Goal: Transaction & Acquisition: Purchase product/service

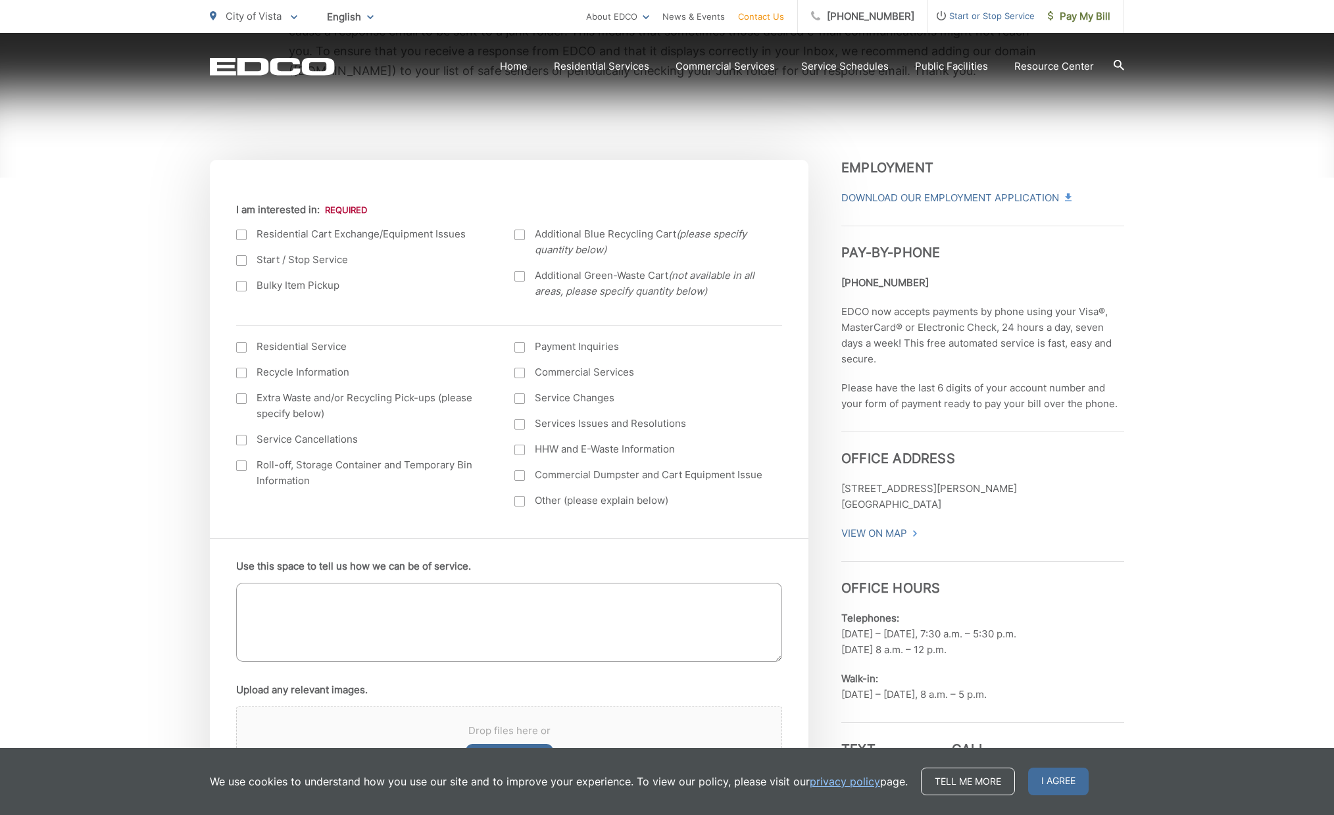
scroll to position [395, 0]
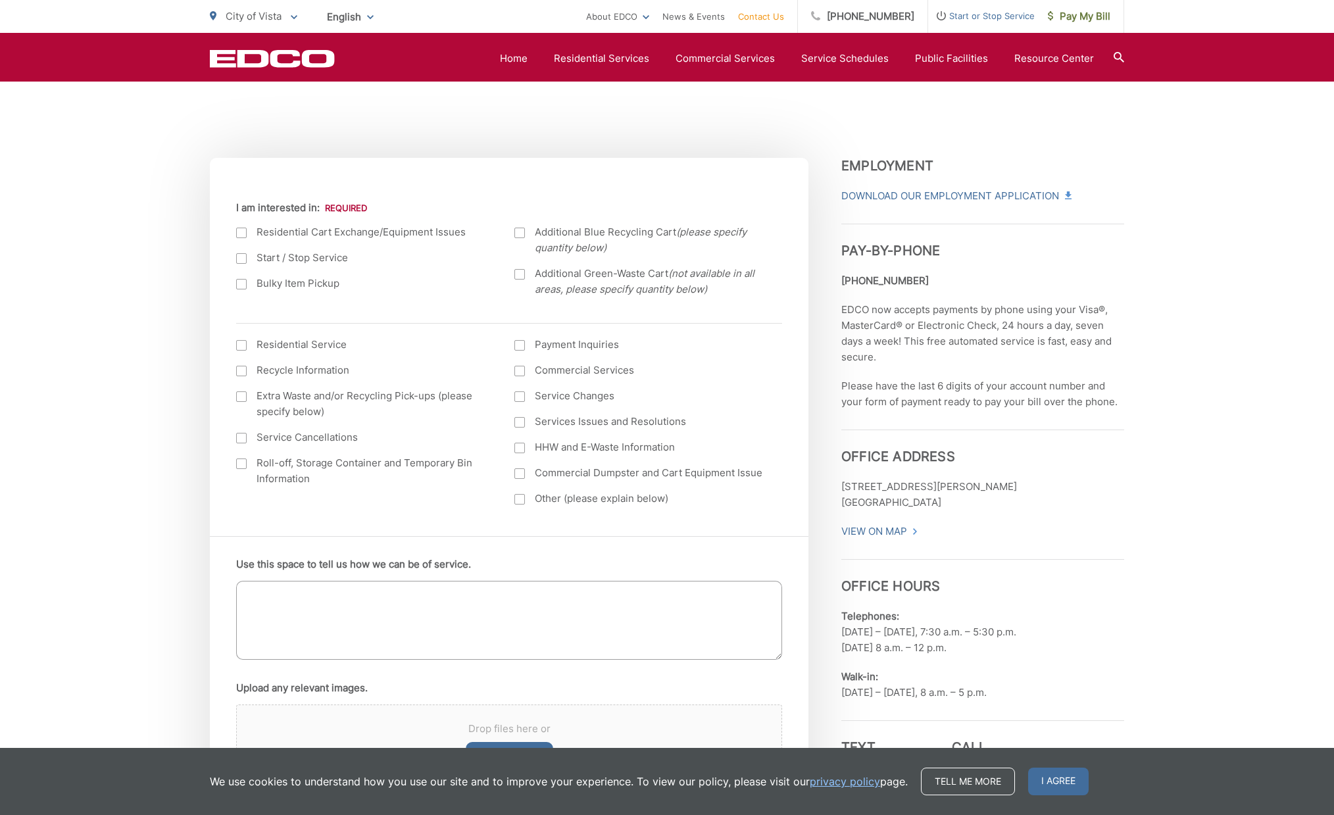
drag, startPoint x: 242, startPoint y: 347, endPoint x: 222, endPoint y: 352, distance: 20.9
click at [243, 348] on div at bounding box center [241, 345] width 11 height 11
click at [0, 0] on input "I am interested in: (continued) *" at bounding box center [0, 0] width 0 height 0
click at [516, 497] on div at bounding box center [519, 499] width 11 height 11
click at [0, 0] on input "Other (please explain below)" at bounding box center [0, 0] width 0 height 0
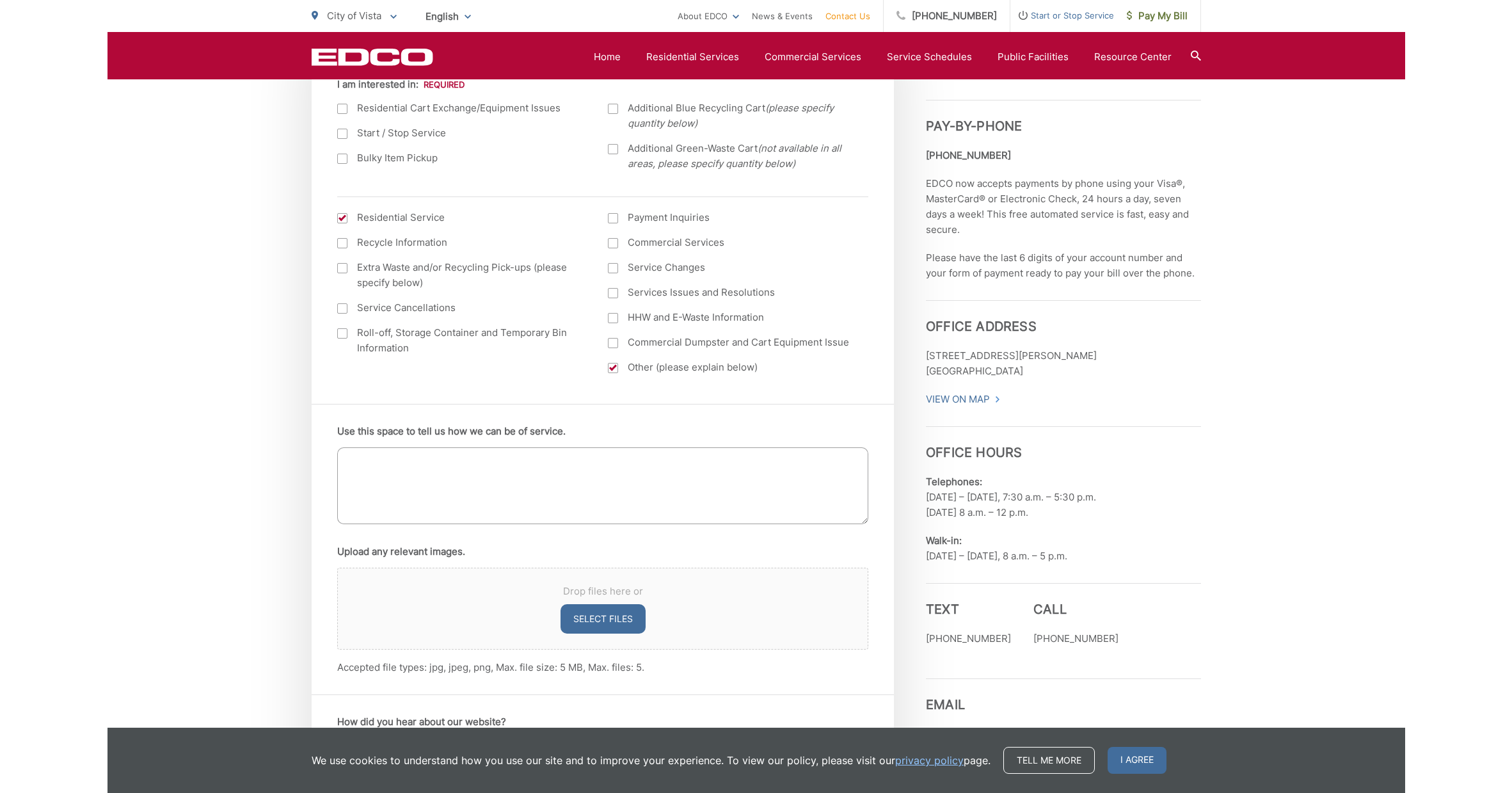
scroll to position [512, 0]
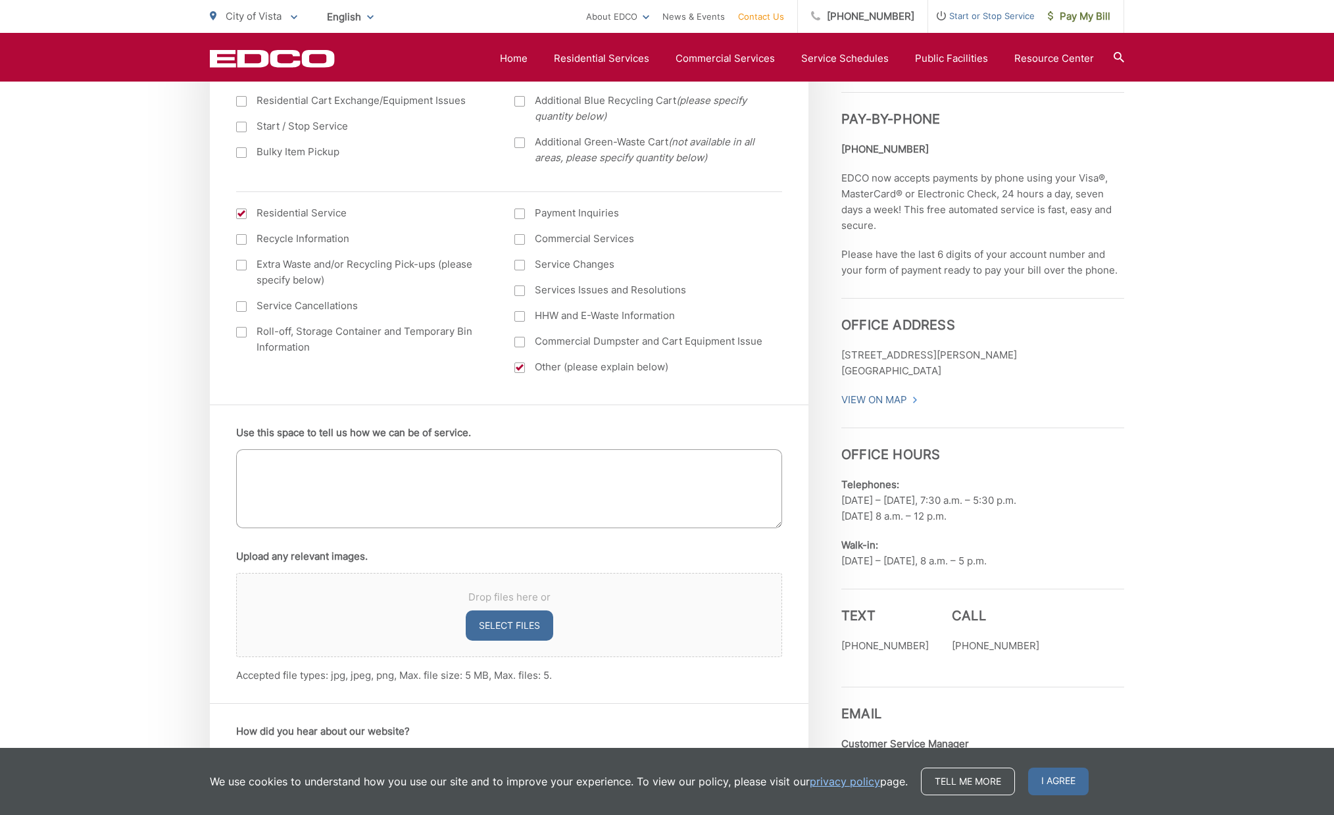
click at [261, 460] on textarea "Use this space to tell us how we can be of service." at bounding box center [509, 488] width 546 height 79
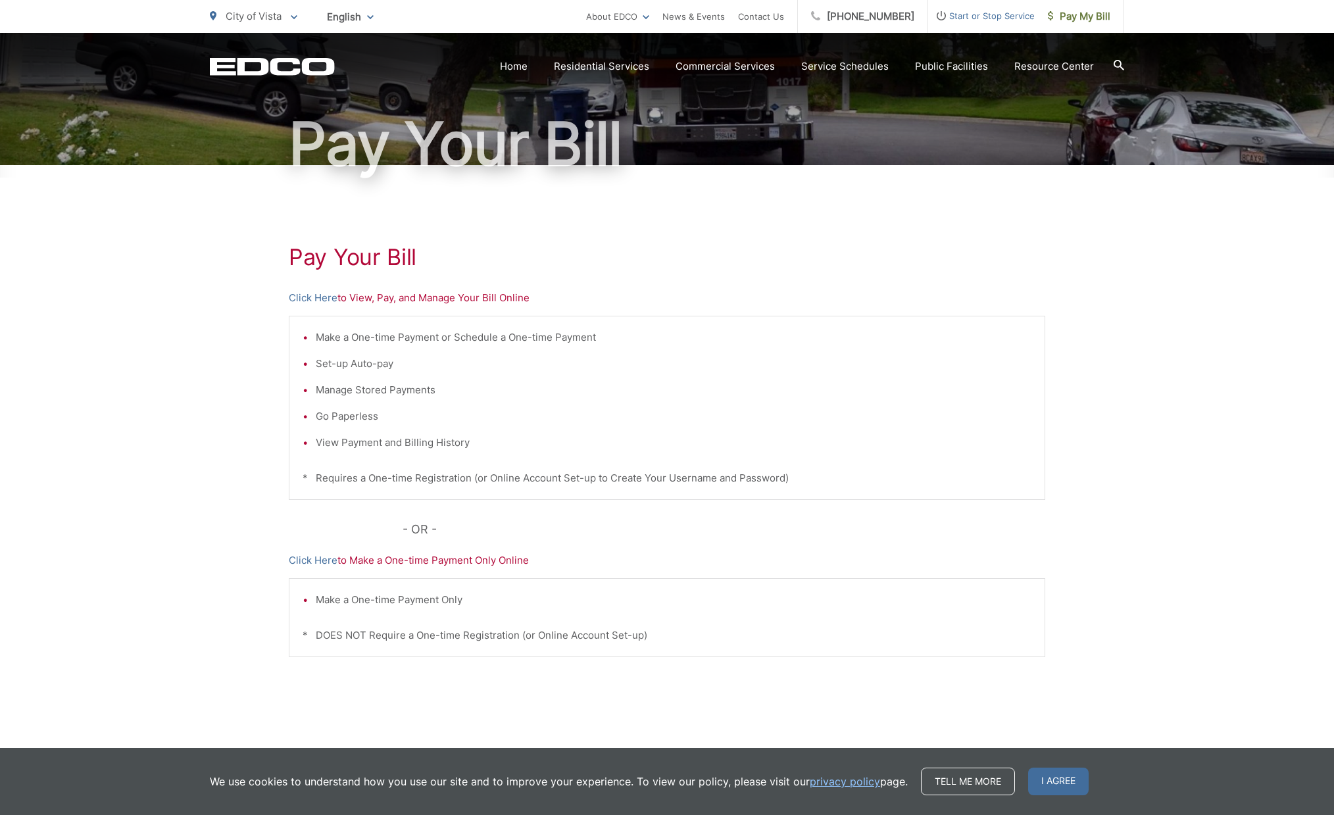
scroll to position [120, 0]
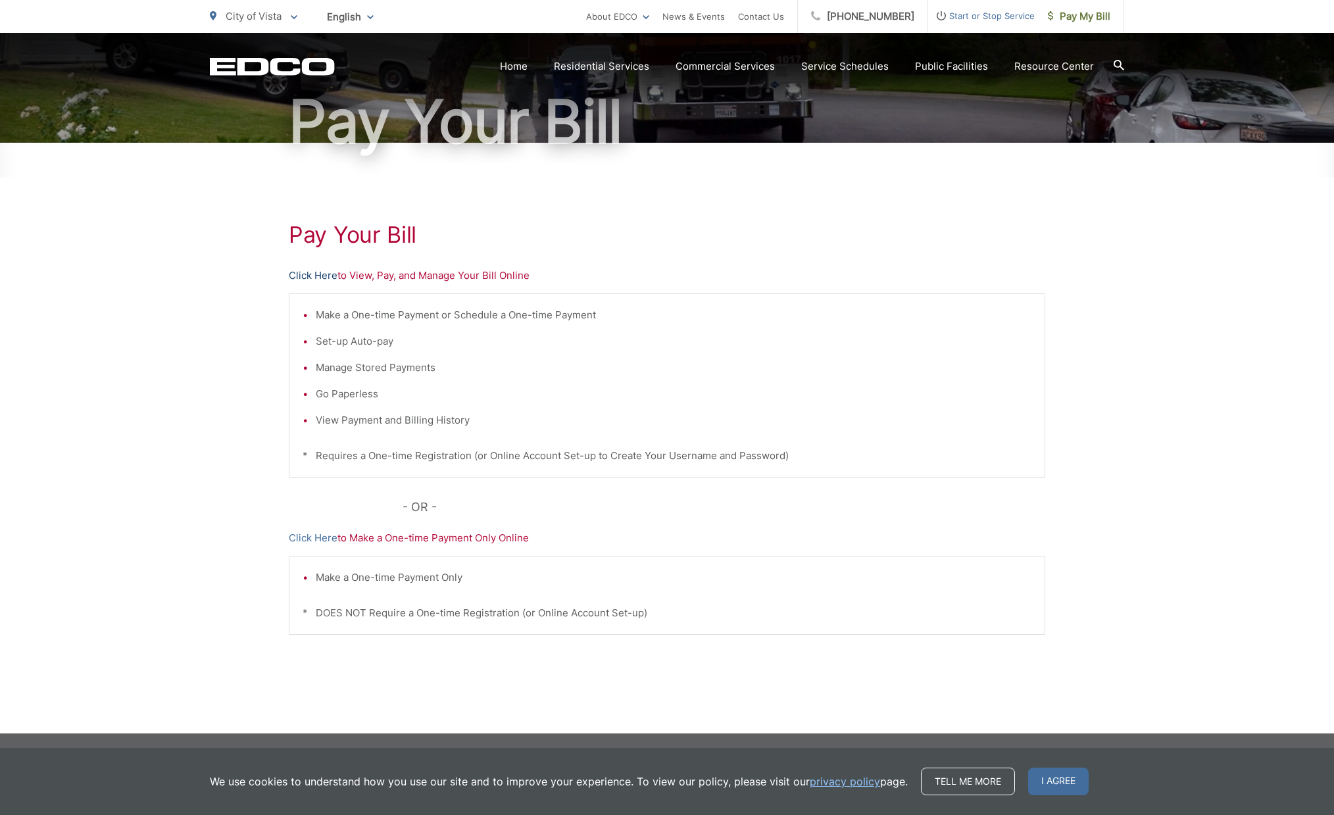
drag, startPoint x: 311, startPoint y: 537, endPoint x: 326, endPoint y: 275, distance: 262.8
click at [326, 275] on link "Click Here" at bounding box center [313, 276] width 49 height 16
click at [1071, 16] on span "Pay My Bill" at bounding box center [1079, 17] width 62 height 16
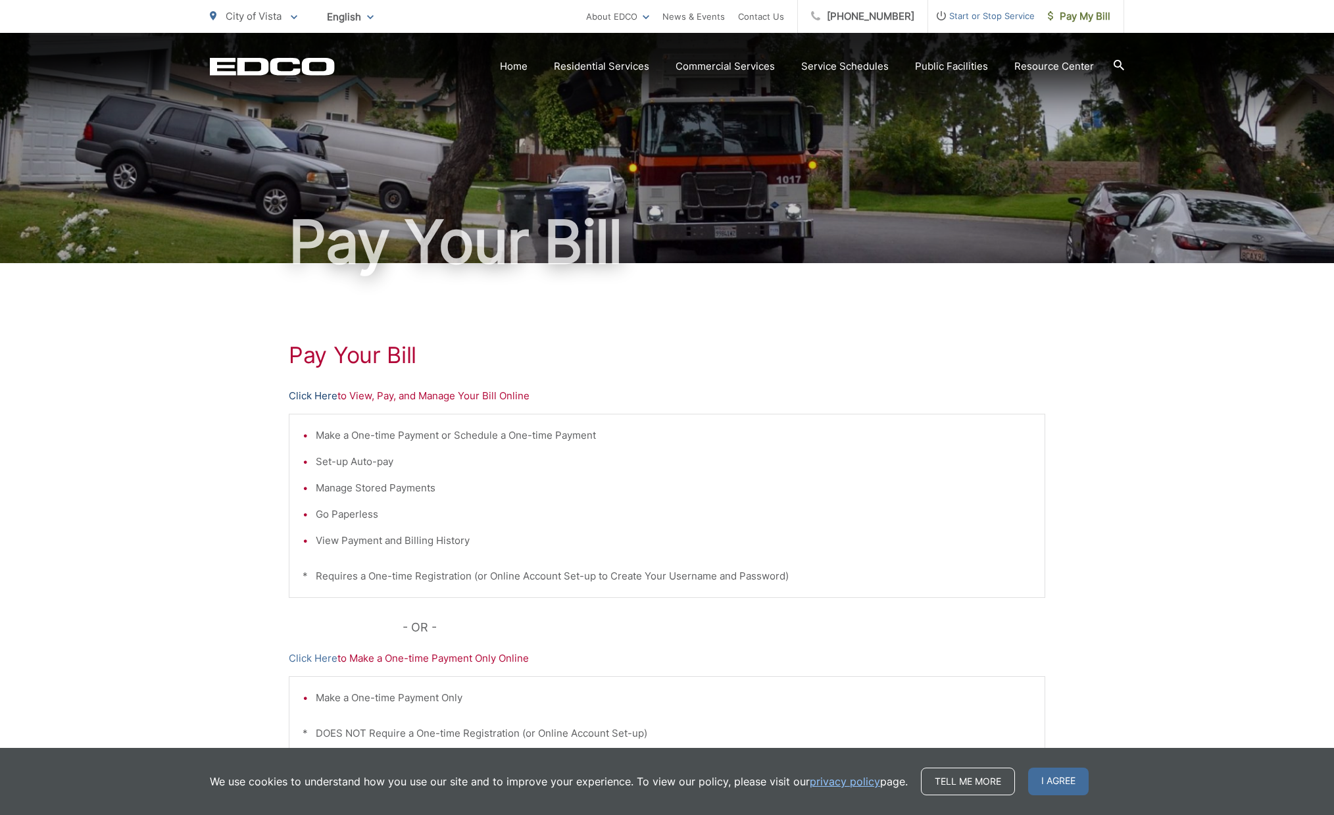
click at [327, 395] on link "Click Here" at bounding box center [313, 396] width 49 height 16
